Goal: Information Seeking & Learning: Learn about a topic

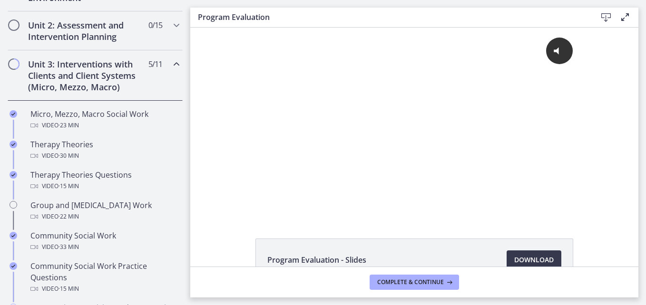
scroll to position [323, 0]
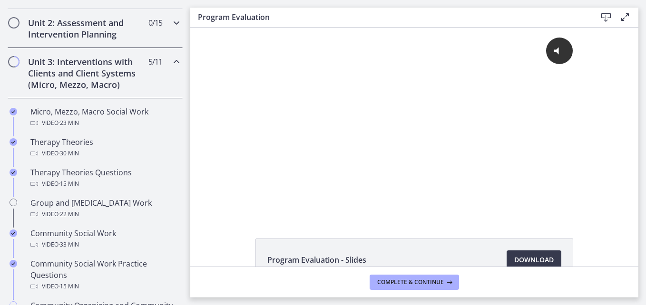
click at [140, 37] on div "Unit 2: Assessment and Intervention Planning 0 / 15 Completed" at bounding box center [95, 28] width 175 height 39
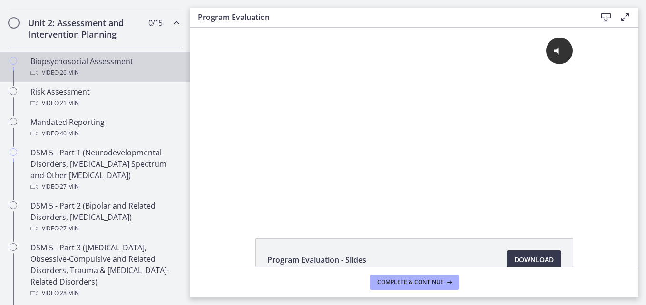
click at [84, 67] on div "Biopsychosocial Assessment Video · 26 min" at bounding box center [104, 67] width 148 height 23
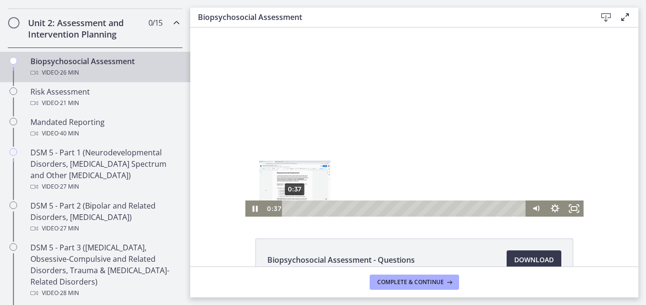
click at [264, 214] on div "0:37 0:37" at bounding box center [395, 209] width 263 height 16
click at [273, 205] on div "0:00 0:00" at bounding box center [395, 209] width 263 height 16
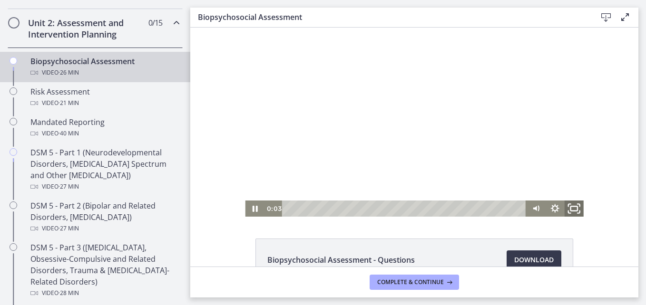
click at [567, 214] on icon "Fullscreen" at bounding box center [574, 209] width 23 height 20
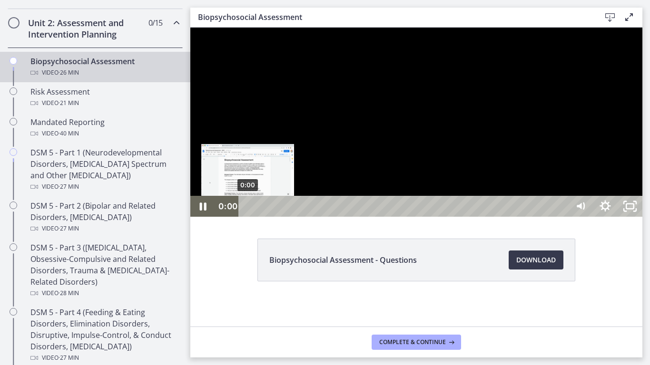
click at [248, 217] on div "0:00" at bounding box center [405, 206] width 314 height 21
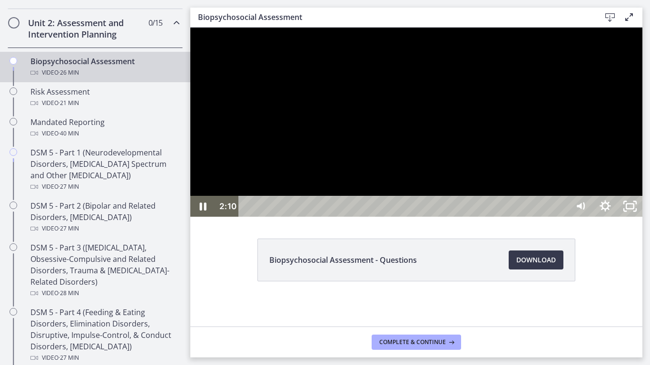
click at [635, 174] on div at bounding box center [416, 122] width 452 height 189
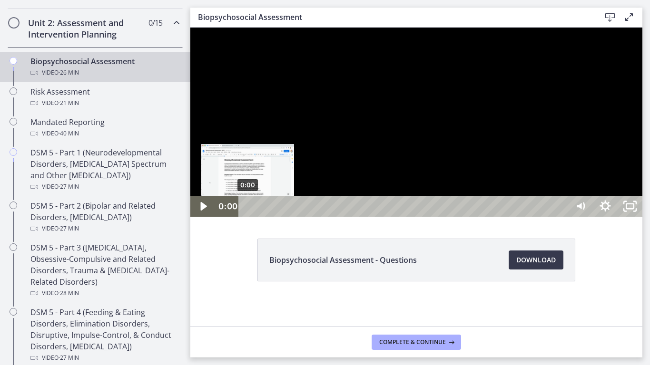
click at [248, 217] on div "0:00" at bounding box center [405, 206] width 314 height 21
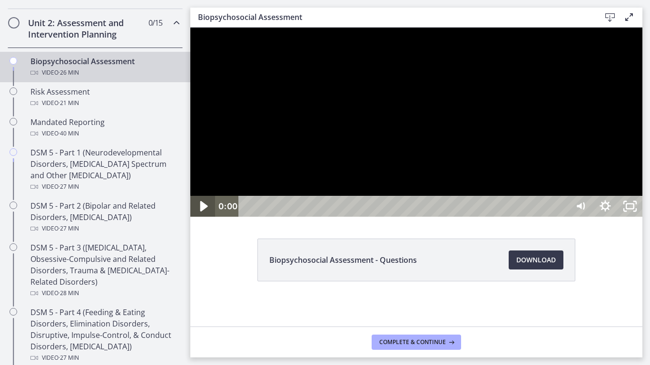
click at [199, 219] on icon "Play Video" at bounding box center [203, 206] width 29 height 25
click at [365, 217] on div at bounding box center [416, 122] width 452 height 189
click at [455, 217] on div at bounding box center [416, 122] width 452 height 189
click at [448, 217] on div at bounding box center [416, 122] width 452 height 189
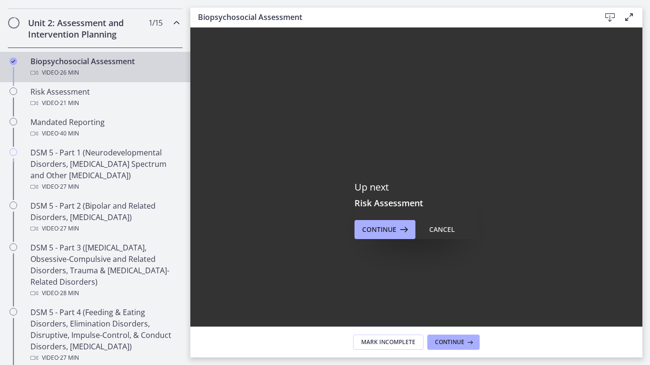
click at [621, 305] on div at bounding box center [416, 209] width 452 height 363
click at [640, 228] on div at bounding box center [416, 209] width 452 height 363
click at [203, 68] on div at bounding box center [416, 209] width 452 height 363
click at [207, 80] on div at bounding box center [416, 209] width 452 height 363
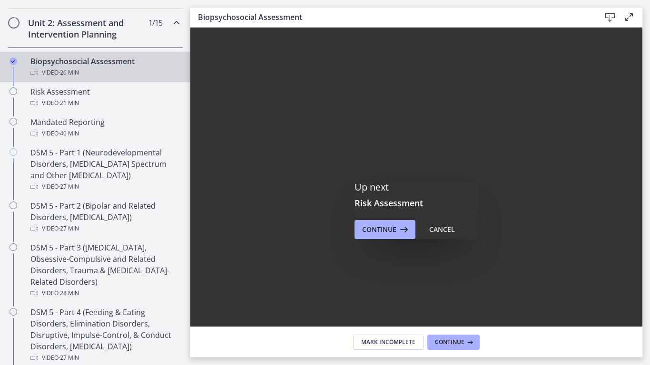
click at [206, 78] on div at bounding box center [416, 209] width 452 height 363
click at [449, 182] on div at bounding box center [416, 209] width 452 height 363
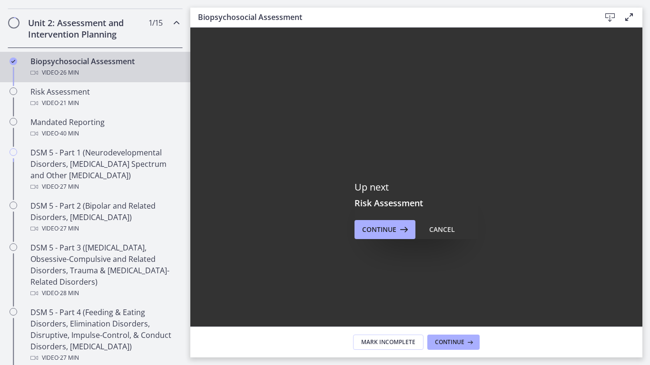
click at [449, 182] on div at bounding box center [416, 209] width 452 height 363
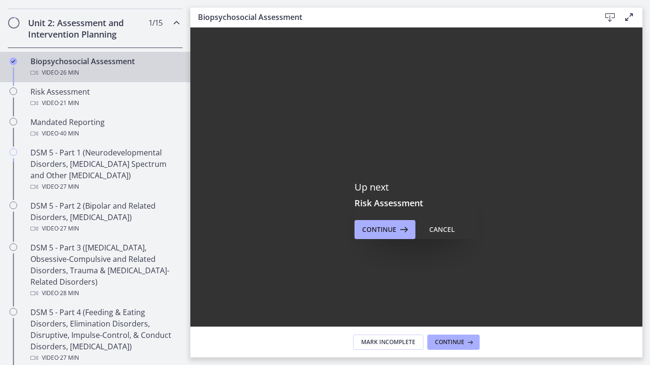
click at [449, 182] on div at bounding box center [416, 209] width 452 height 363
click at [396, 228] on div at bounding box center [416, 209] width 452 height 363
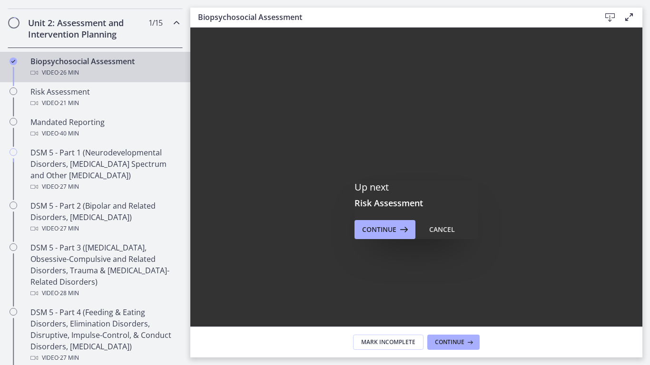
click at [200, 57] on div at bounding box center [416, 209] width 452 height 363
click at [420, 33] on div at bounding box center [416, 209] width 452 height 363
click at [501, 305] on div at bounding box center [416, 209] width 452 height 363
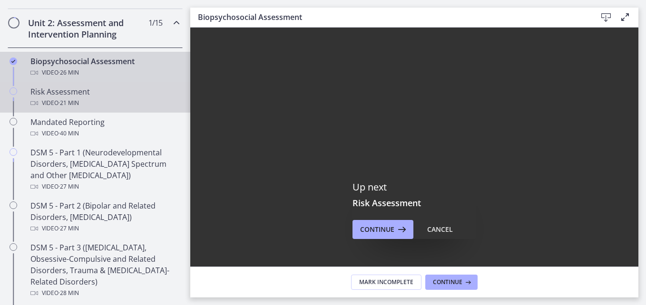
click at [84, 89] on div "Risk Assessment Video · 21 min" at bounding box center [104, 97] width 148 height 23
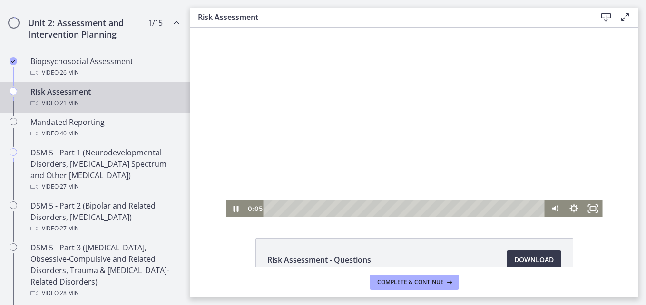
click at [352, 137] on div at bounding box center [414, 122] width 376 height 189
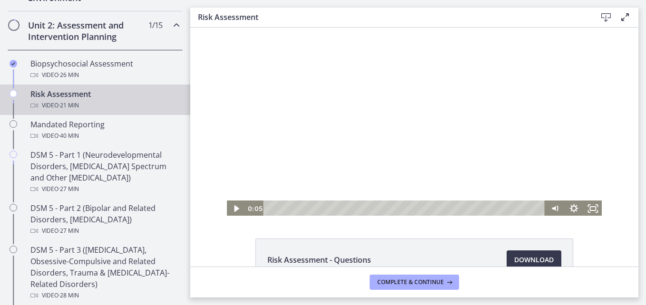
scroll to position [323, 0]
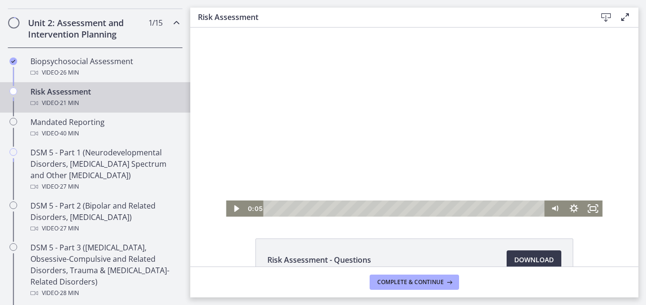
click at [403, 113] on div at bounding box center [414, 122] width 376 height 189
click at [596, 212] on icon "Fullscreen" at bounding box center [593, 209] width 23 height 20
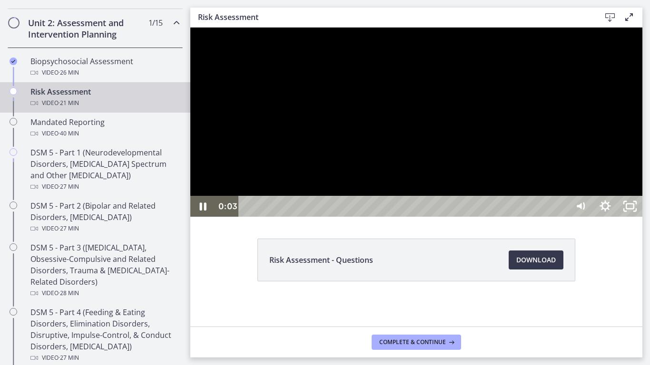
click at [249, 217] on div "Playbar" at bounding box center [405, 206] width 314 height 21
click at [328, 217] on div at bounding box center [416, 122] width 452 height 189
click at [393, 217] on div at bounding box center [416, 122] width 452 height 189
click at [405, 204] on div at bounding box center [416, 122] width 452 height 189
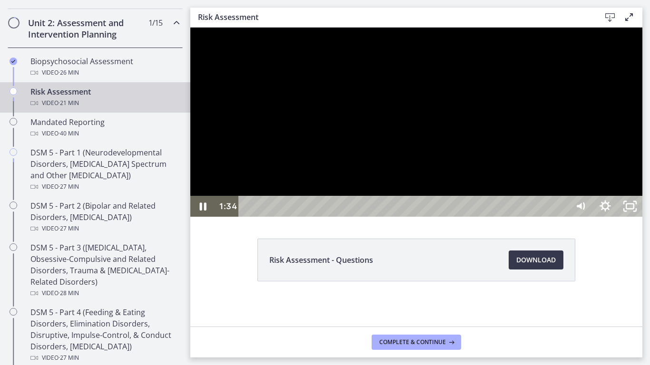
click at [642, 217] on div at bounding box center [416, 122] width 452 height 189
click at [607, 217] on div at bounding box center [416, 122] width 452 height 189
click at [620, 219] on icon "Show settings menu" at bounding box center [604, 206] width 29 height 25
click at [605, 175] on span "Speed" at bounding box center [589, 164] width 31 height 21
click at [642, 176] on label "2x" at bounding box center [605, 165] width 74 height 22
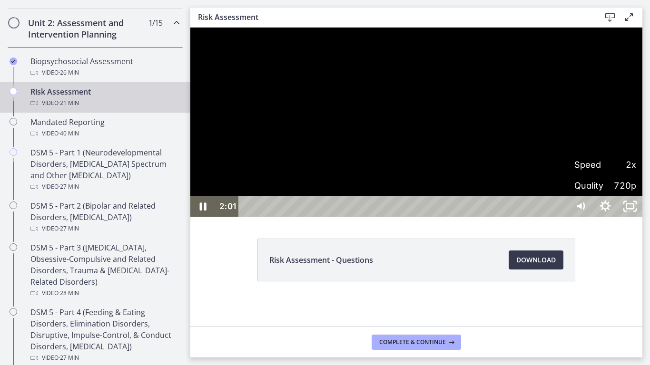
click at [605, 175] on span "Speed" at bounding box center [589, 164] width 31 height 21
click at [642, 113] on label "1.25x" at bounding box center [605, 102] width 74 height 22
click at [622, 217] on div at bounding box center [416, 122] width 452 height 189
click at [620, 219] on icon "Show settings menu" at bounding box center [604, 206] width 29 height 25
click at [605, 175] on span "Speed" at bounding box center [589, 164] width 31 height 21
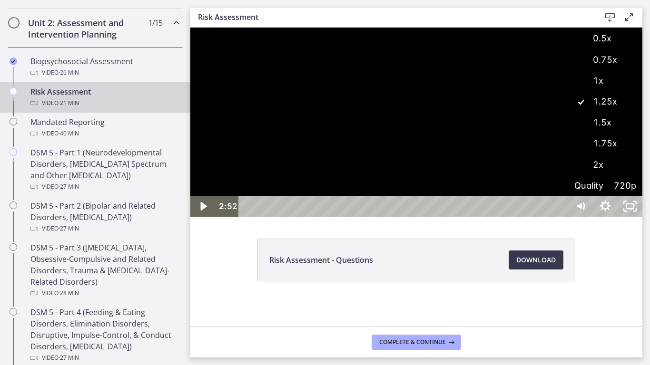
click at [642, 92] on label "1x" at bounding box center [605, 81] width 74 height 22
click at [590, 216] on div at bounding box center [416, 122] width 452 height 189
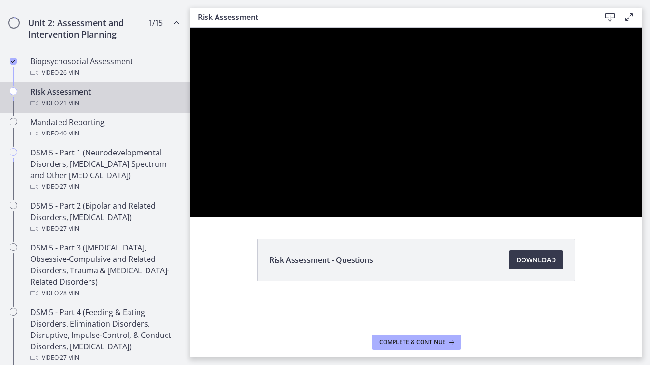
click at [590, 216] on div at bounding box center [416, 122] width 452 height 189
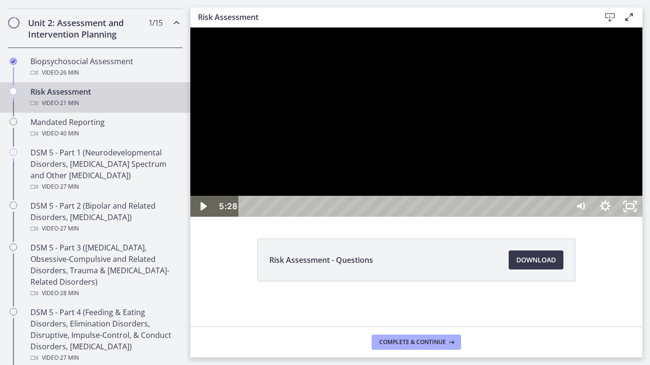
click at [590, 216] on div at bounding box center [416, 122] width 452 height 189
click at [644, 219] on icon "Unfullscreen" at bounding box center [629, 206] width 29 height 25
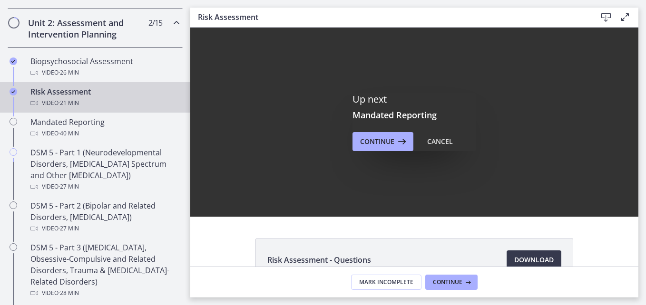
scroll to position [0, 0]
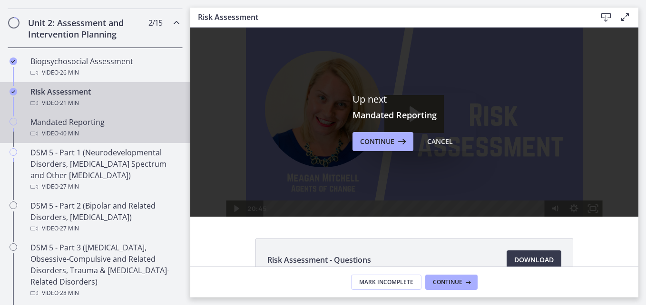
click at [83, 125] on div "Mandated Reporting Video · 40 min" at bounding box center [104, 128] width 148 height 23
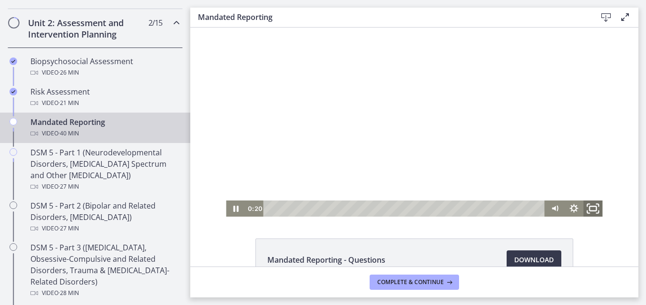
click at [587, 210] on icon "Fullscreen" at bounding box center [593, 209] width 23 height 20
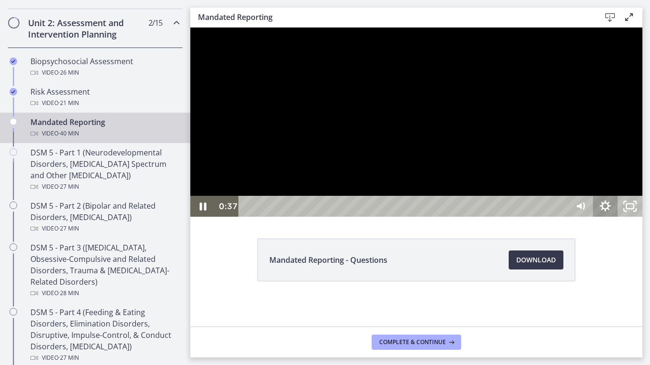
click at [610, 212] on icon "Show settings menu" at bounding box center [604, 206] width 11 height 11
click at [636, 175] on span "1x" at bounding box center [620, 164] width 31 height 21
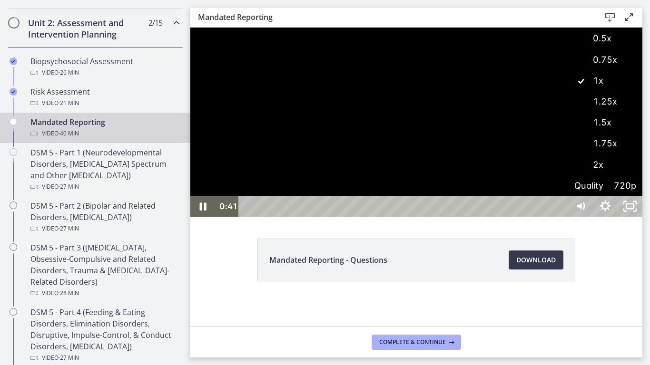
click at [642, 113] on label "1.25x" at bounding box center [605, 102] width 74 height 22
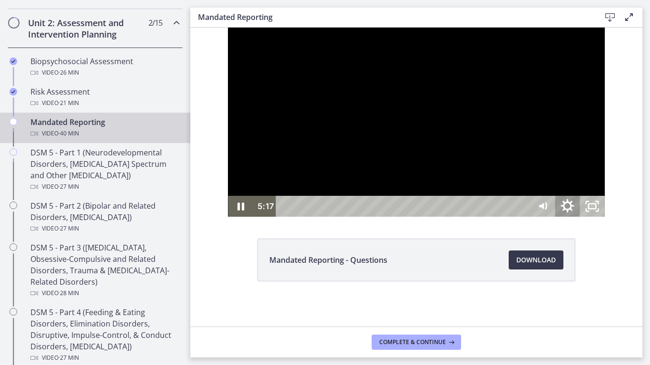
click at [582, 219] on icon "Show settings menu" at bounding box center [566, 206] width 29 height 25
click at [567, 175] on span "Speed" at bounding box center [552, 164] width 31 height 21
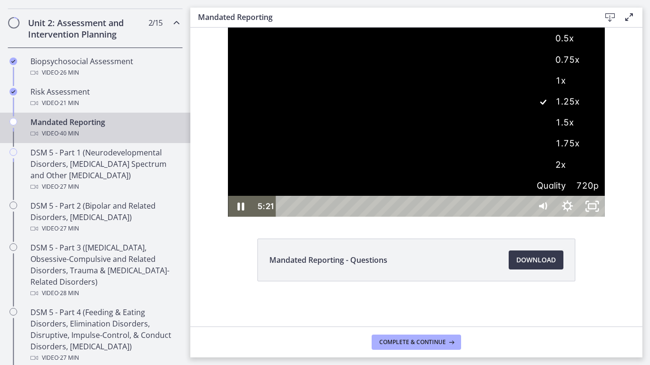
click at [605, 134] on label "1.5x" at bounding box center [567, 123] width 74 height 22
click at [579, 217] on icon "Hide settings menu" at bounding box center [567, 206] width 25 height 21
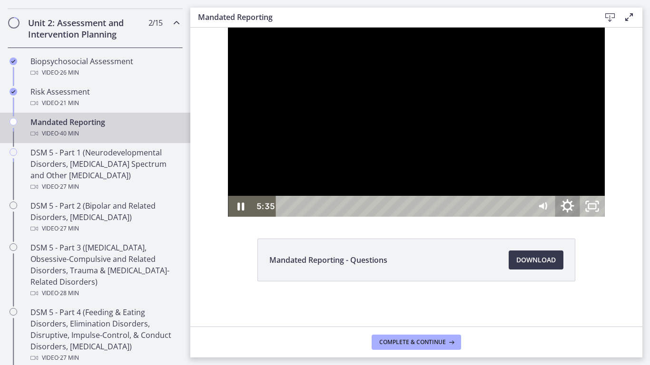
click at [574, 213] on icon "Show settings menu" at bounding box center [567, 205] width 13 height 13
click at [567, 175] on span "Speed" at bounding box center [552, 164] width 31 height 21
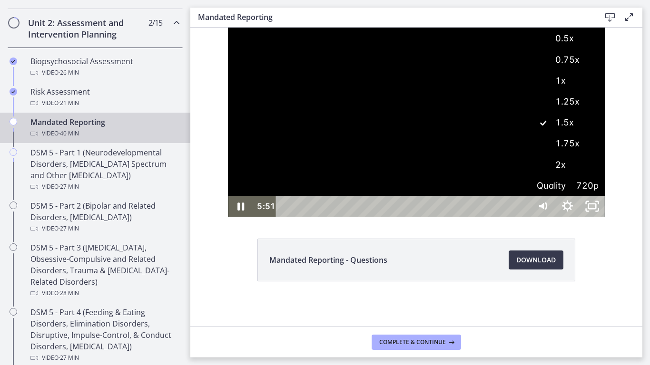
click at [605, 155] on label "1.75x" at bounding box center [567, 144] width 74 height 22
click at [604, 217] on div at bounding box center [416, 122] width 376 height 189
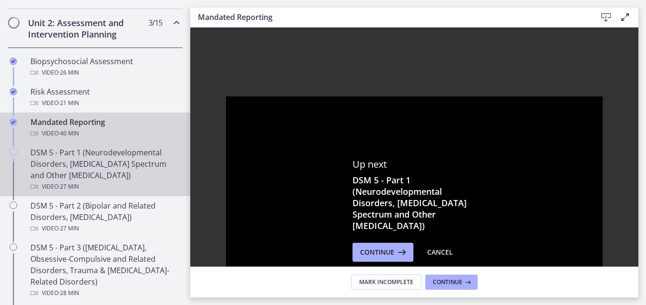
click at [90, 171] on div "DSM 5 - Part 1 (Neurodevelopmental Disorders, Schizophrenia Spectrum and Other …" at bounding box center [104, 170] width 148 height 46
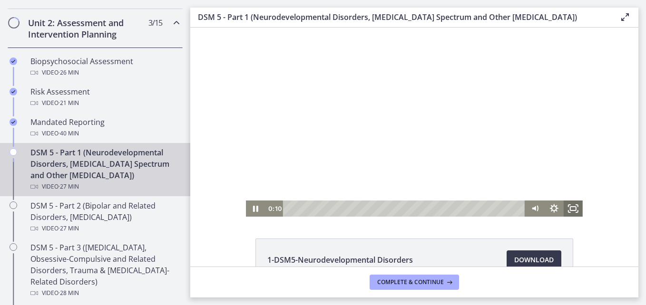
click at [571, 209] on icon "Fullscreen" at bounding box center [573, 209] width 19 height 16
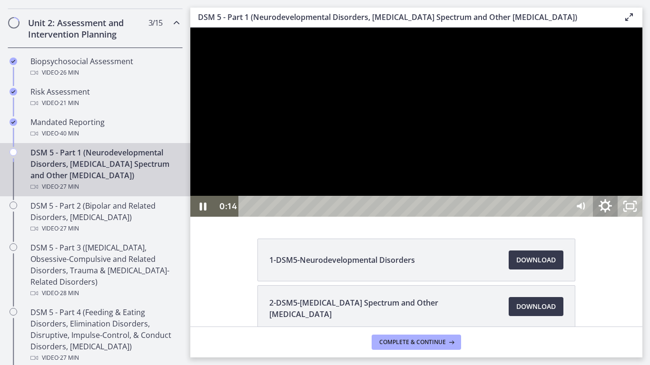
click at [620, 219] on icon "Show settings menu" at bounding box center [604, 206] width 29 height 25
click at [642, 217] on div at bounding box center [416, 122] width 452 height 189
click at [620, 219] on icon "Show settings menu" at bounding box center [604, 206] width 29 height 25
click at [636, 175] on span "1.75x" at bounding box center [614, 164] width 43 height 21
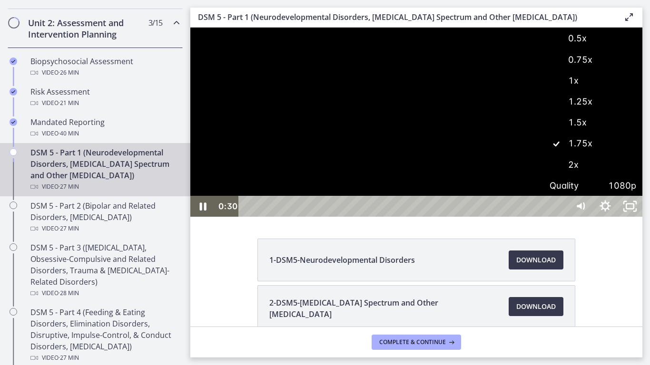
click at [642, 92] on label "1x" at bounding box center [592, 81] width 99 height 22
click at [644, 219] on icon "Unfullscreen" at bounding box center [629, 206] width 29 height 25
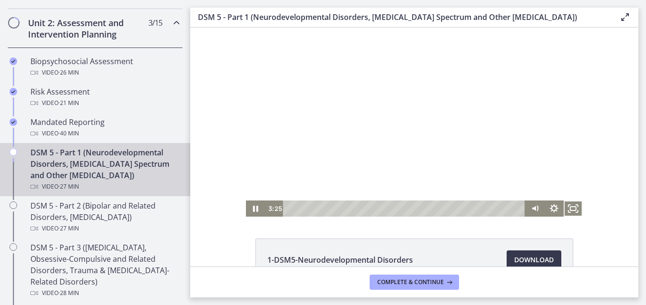
click at [293, 77] on div at bounding box center [414, 122] width 337 height 189
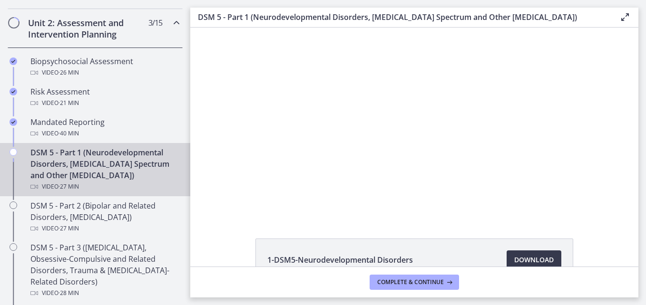
click at [293, 77] on div at bounding box center [414, 122] width 337 height 189
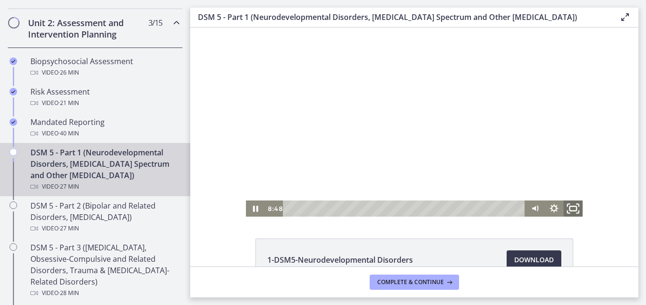
click at [570, 204] on icon "Fullscreen" at bounding box center [573, 209] width 23 height 20
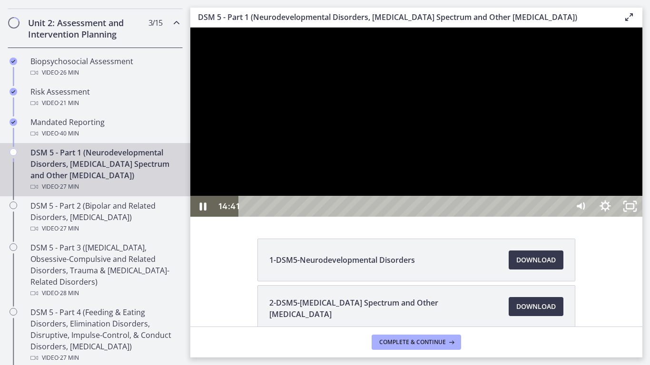
click at [603, 217] on div at bounding box center [416, 122] width 452 height 189
click at [190, 28] on button "Play Video: cmseadc4lpnc72iv6tpg.mp4" at bounding box center [190, 28] width 0 height 0
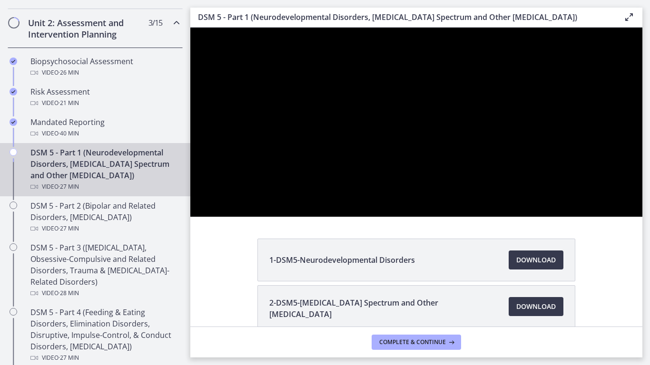
click at [603, 217] on div at bounding box center [416, 122] width 452 height 189
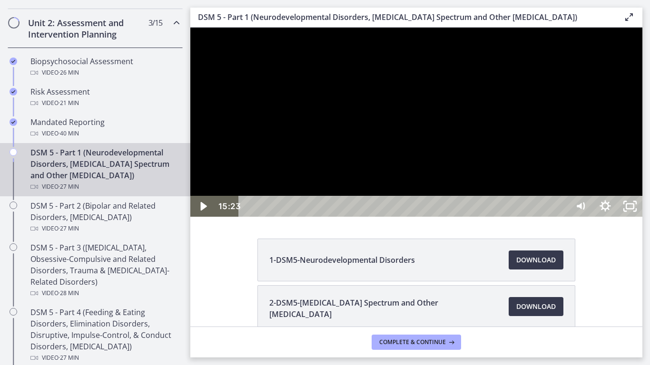
click at [525, 217] on div at bounding box center [416, 122] width 452 height 189
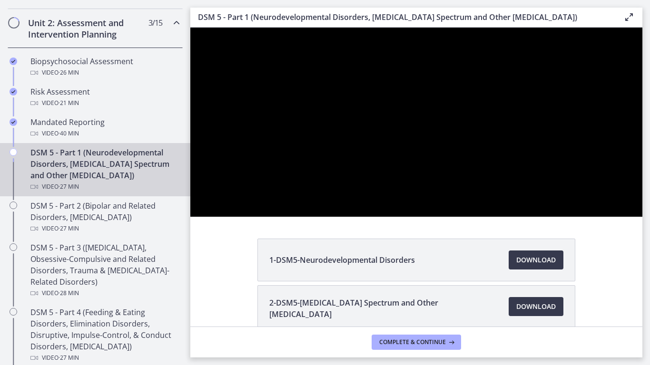
click at [525, 217] on div at bounding box center [416, 122] width 452 height 189
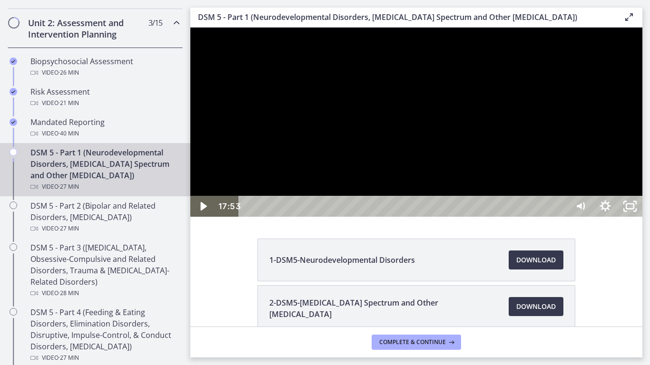
click at [525, 217] on div at bounding box center [416, 122] width 452 height 189
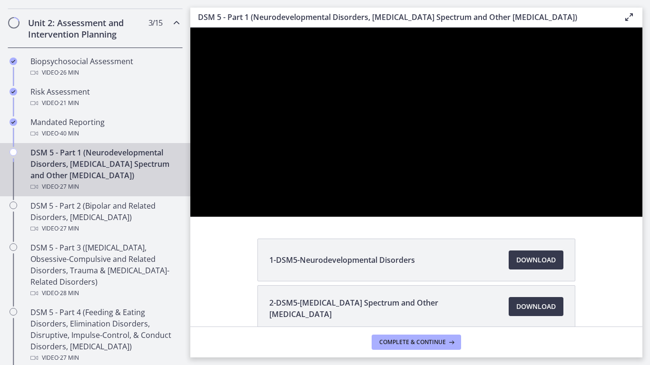
click at [525, 217] on div at bounding box center [416, 122] width 452 height 189
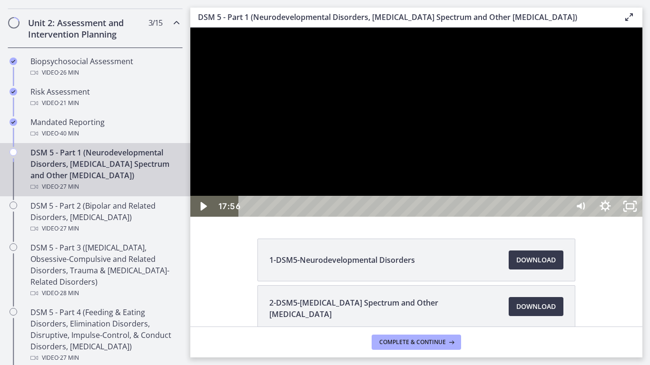
click at [525, 217] on div at bounding box center [416, 122] width 452 height 189
